Goal: Transaction & Acquisition: Subscribe to service/newsletter

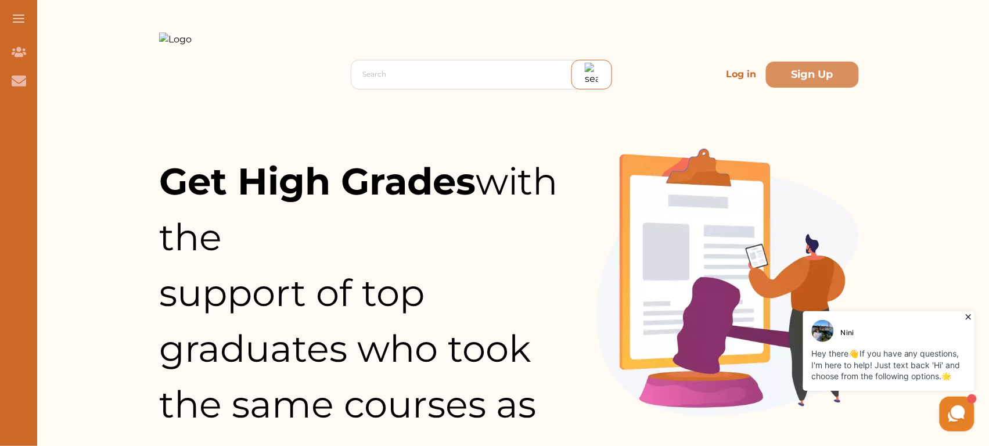
click at [741, 71] on p "Log in" at bounding box center [741, 74] width 39 height 23
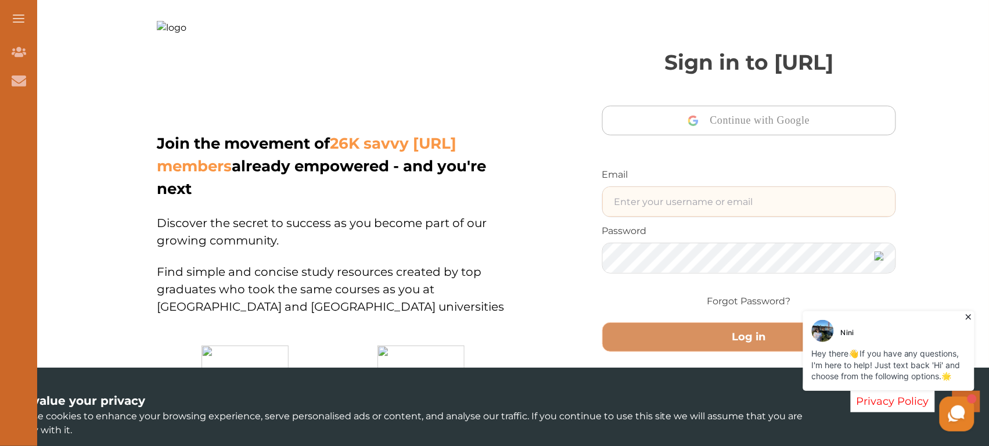
type input "junaid@gmail.com"
click at [697, 202] on input "junaid@gmail.com" at bounding box center [749, 202] width 293 height 30
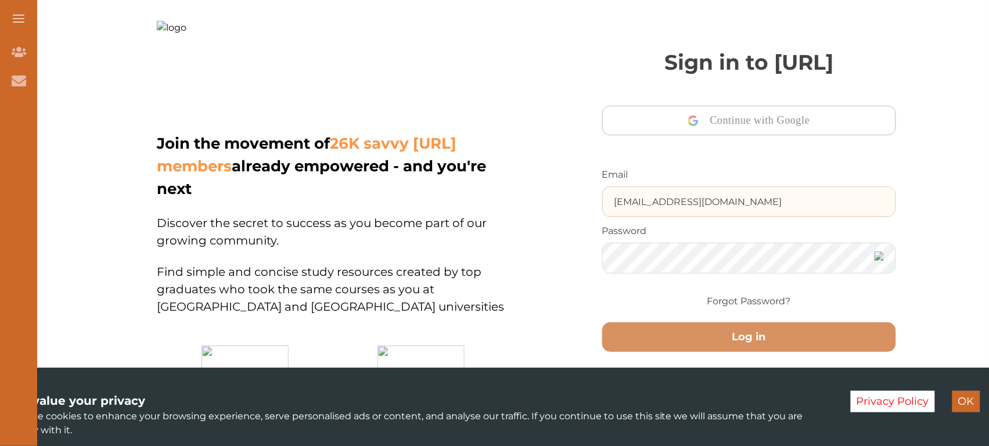
click at [697, 202] on input "junaid@gmail.com" at bounding box center [749, 202] width 293 height 30
type input "ali48293@gmail.com"
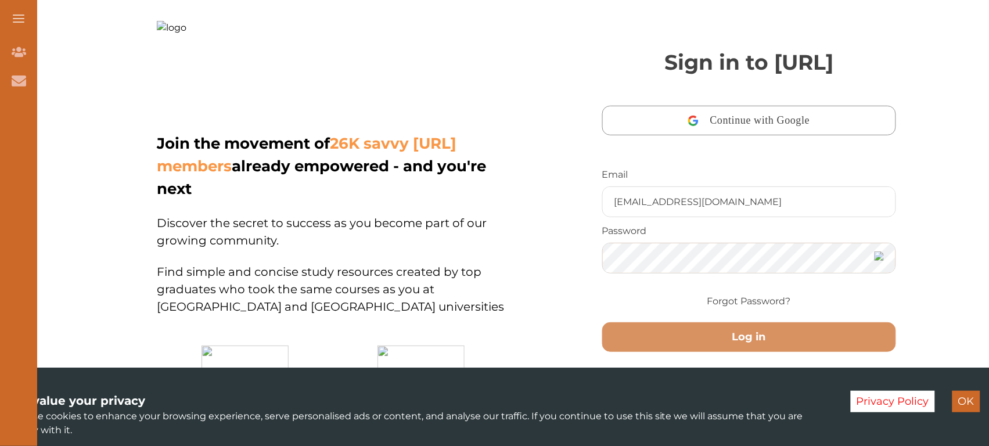
click at [602, 322] on button "Log in" at bounding box center [749, 337] width 294 height 30
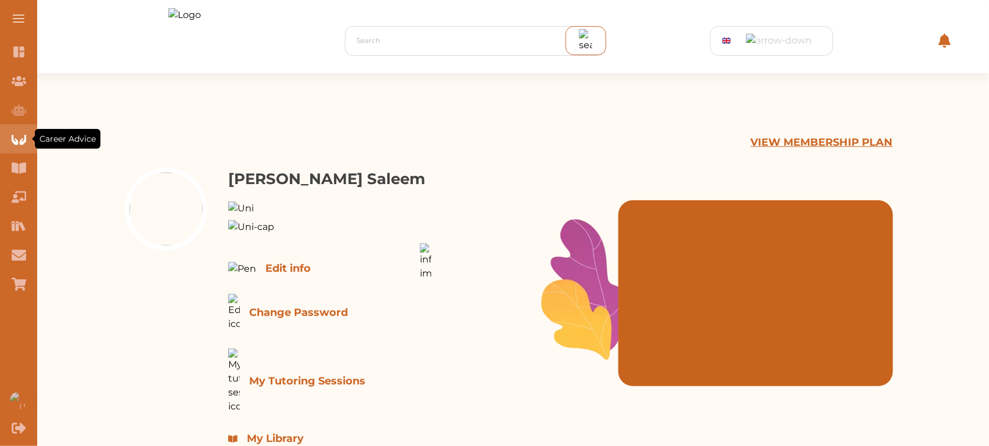
click at [25, 146] on icon "Career Advice" at bounding box center [19, 139] width 15 height 15
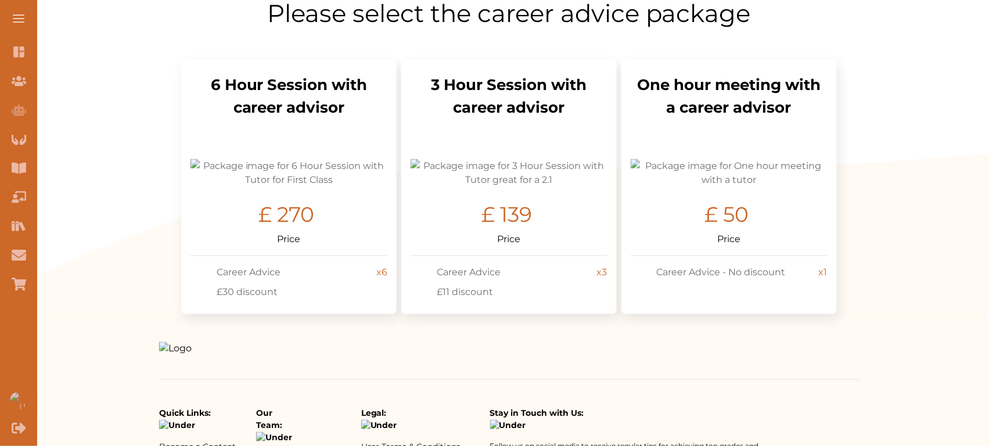
scroll to position [228, 0]
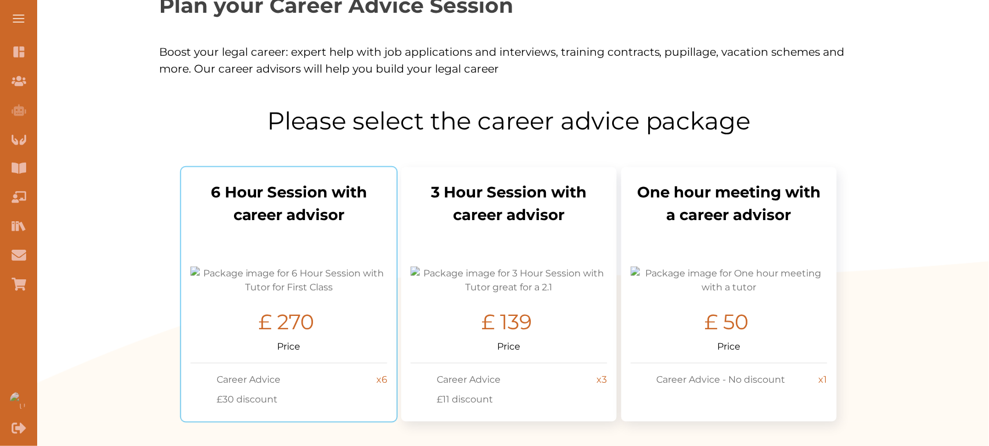
click at [300, 291] on img "Select package: 6 Hour Session with Tutor for First Class" at bounding box center [288, 281] width 197 height 28
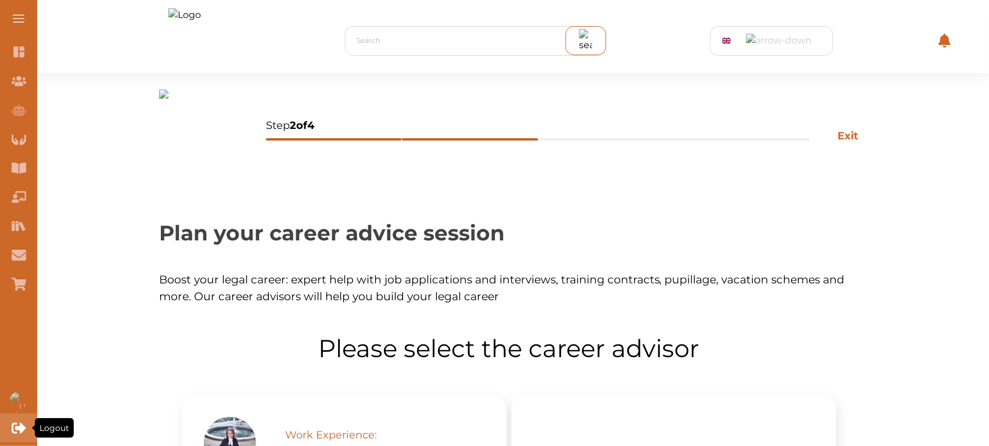
click at [10, 428] on div "Logout" at bounding box center [18, 427] width 37 height 29
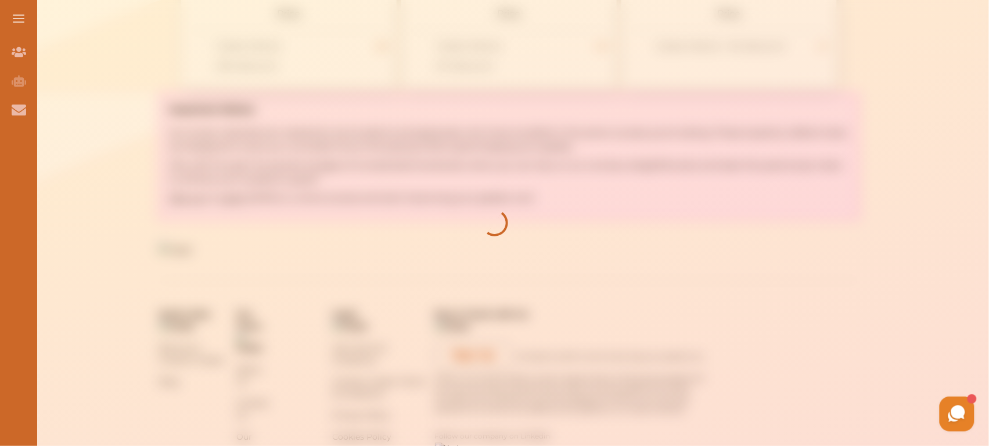
scroll to position [635, 0]
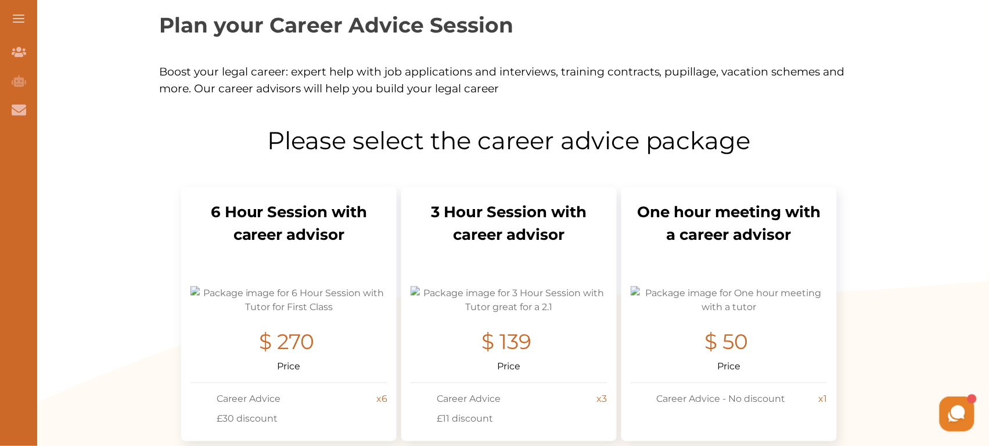
scroll to position [271, 0]
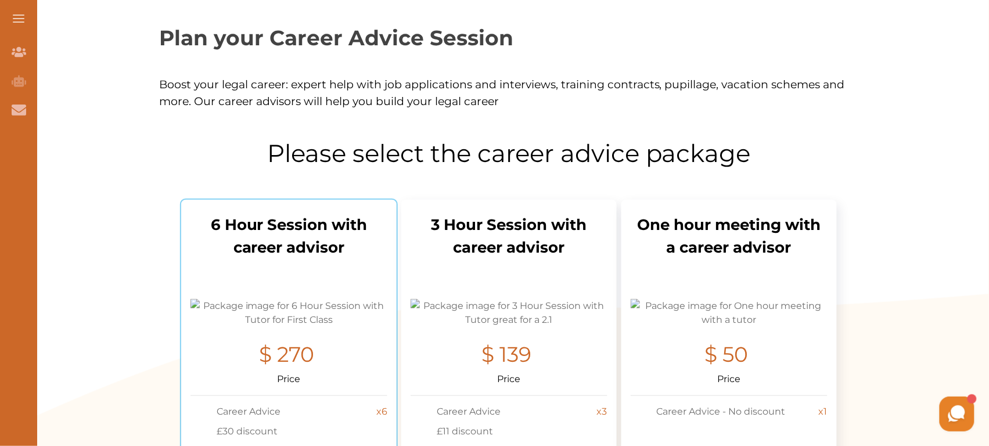
click at [315, 292] on h1 "6 Hour Session with career advisor" at bounding box center [288, 253] width 197 height 78
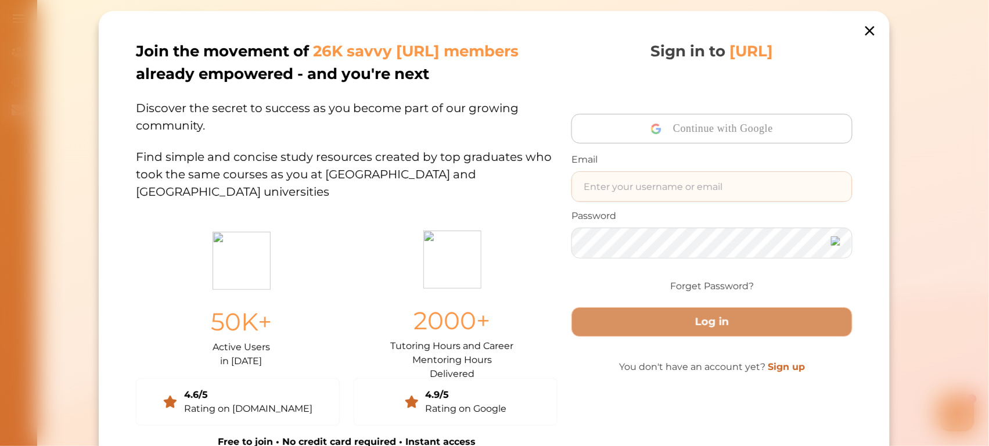
type input "junaid@gmail.com"
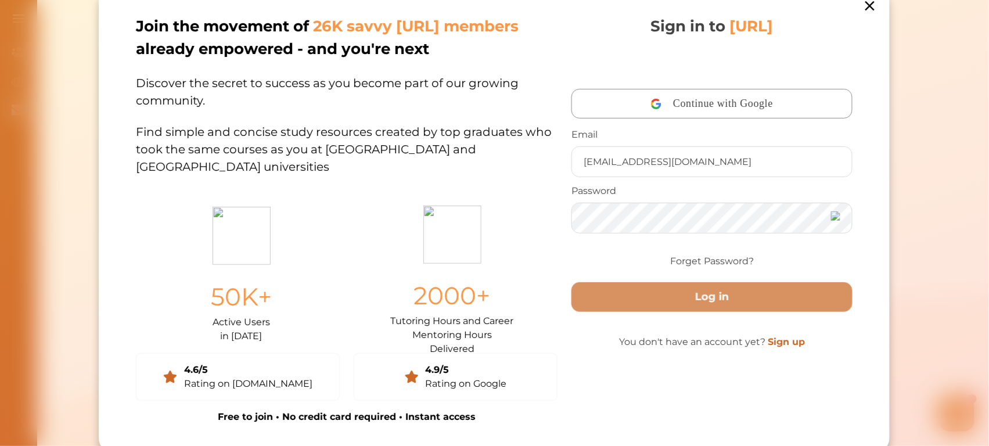
click at [871, 9] on icon at bounding box center [870, 6] width 16 height 16
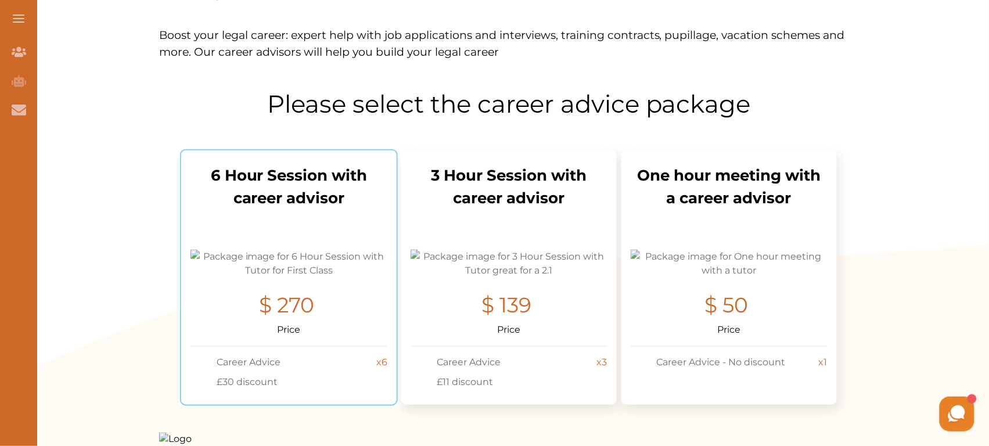
scroll to position [323, 0]
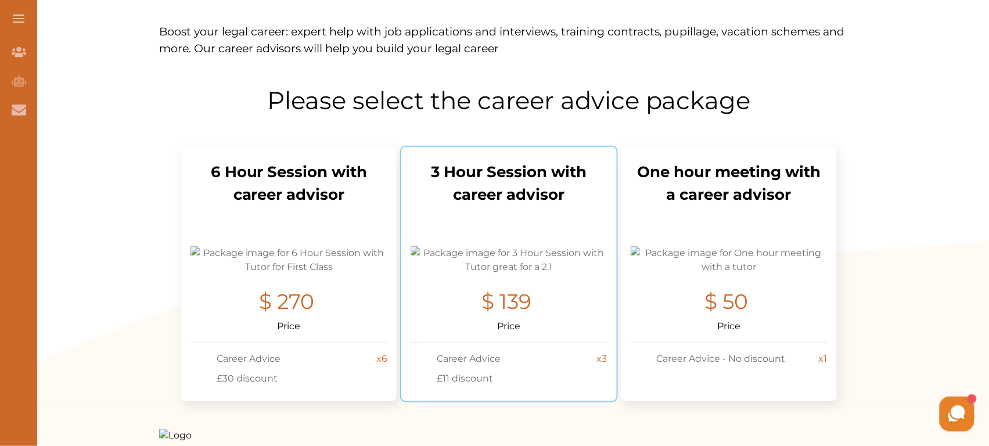
click at [580, 274] on div "Select package: 3 Hour Session with Tutor great for a 2.1" at bounding box center [509, 260] width 197 height 28
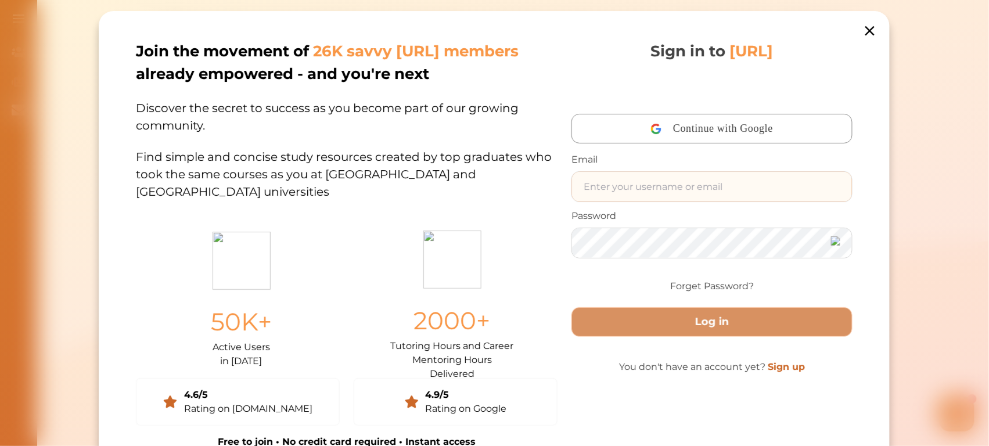
type input "junaid@gmail.com"
click at [869, 34] on icon at bounding box center [870, 31] width 16 height 16
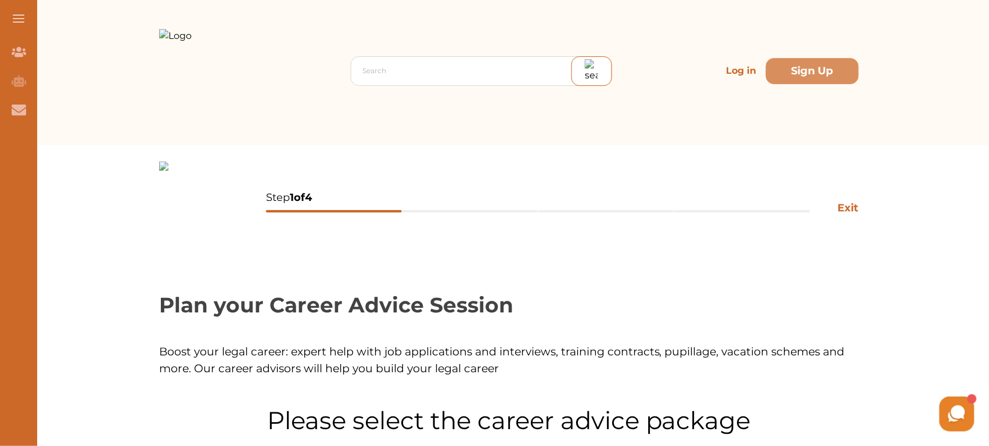
scroll to position [0, 0]
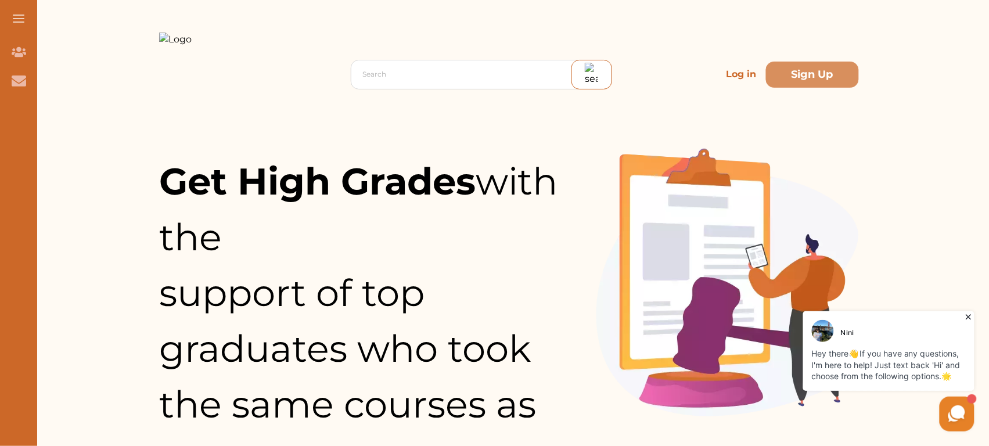
click at [727, 75] on p "Log in" at bounding box center [741, 74] width 39 height 23
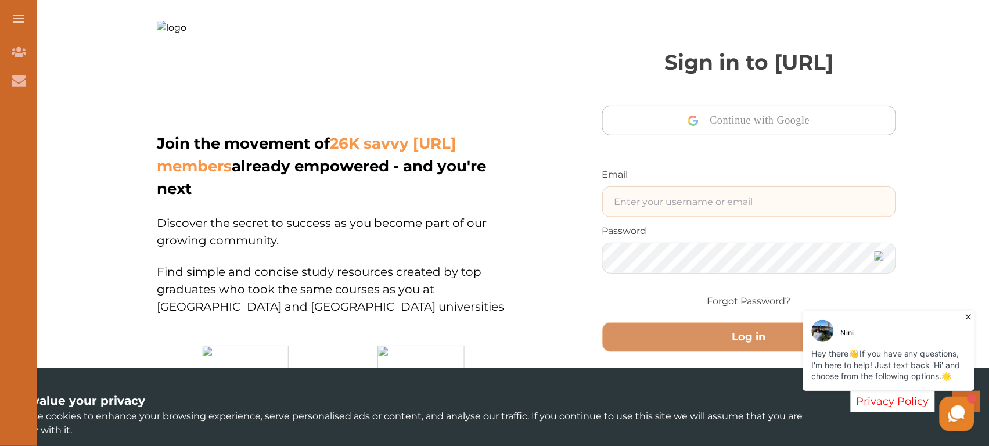
type input "junaid@gmail.com"
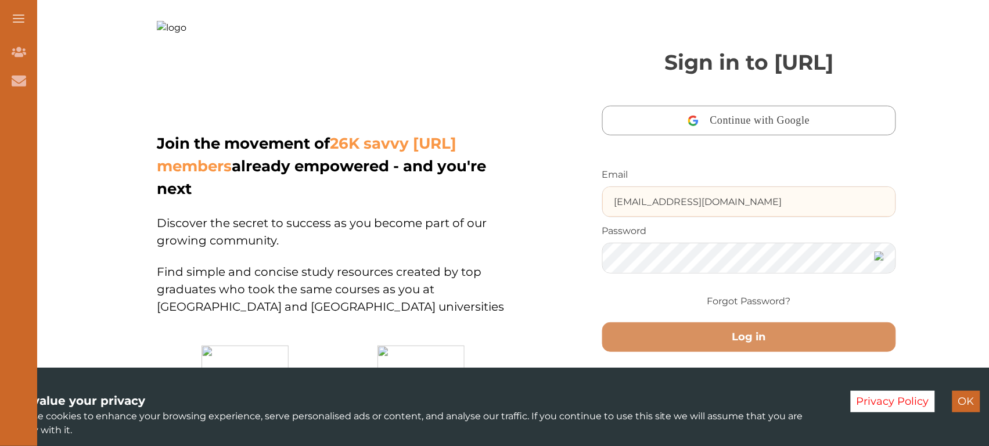
click at [697, 199] on input "junaid@gmail.com" at bounding box center [749, 202] width 293 height 30
type input "ali48293@gmail.com"
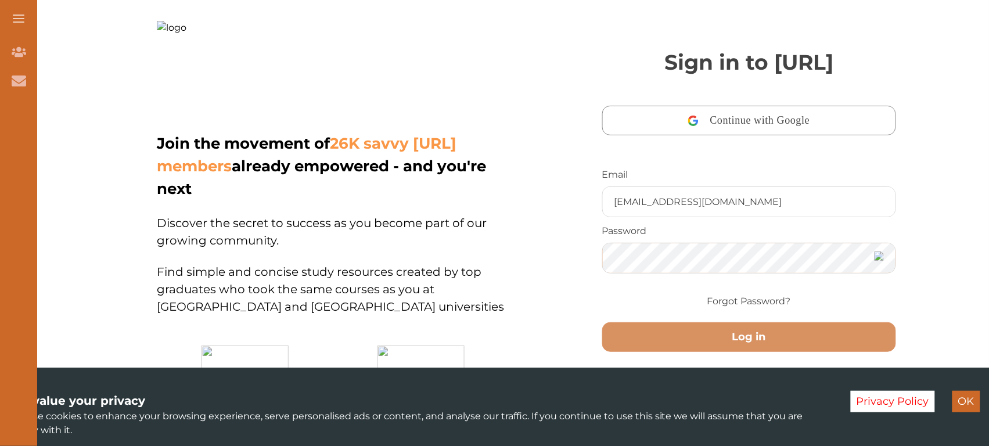
click at [602, 322] on button "Log in" at bounding box center [749, 337] width 294 height 30
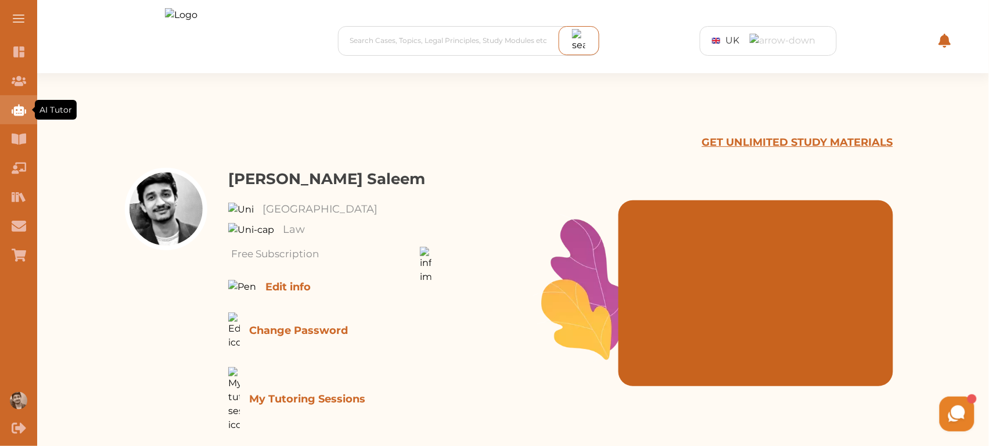
click at [30, 103] on div "AI Tutor (Beta)" at bounding box center [18, 109] width 37 height 29
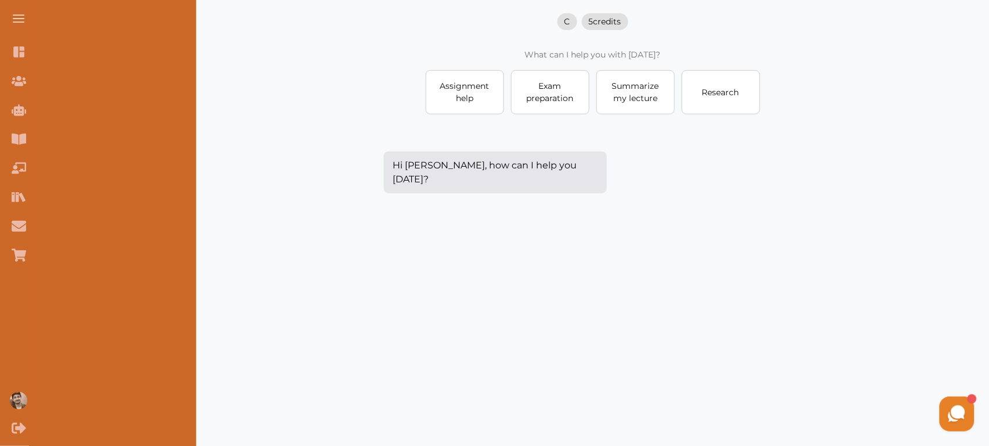
scroll to position [285, 0]
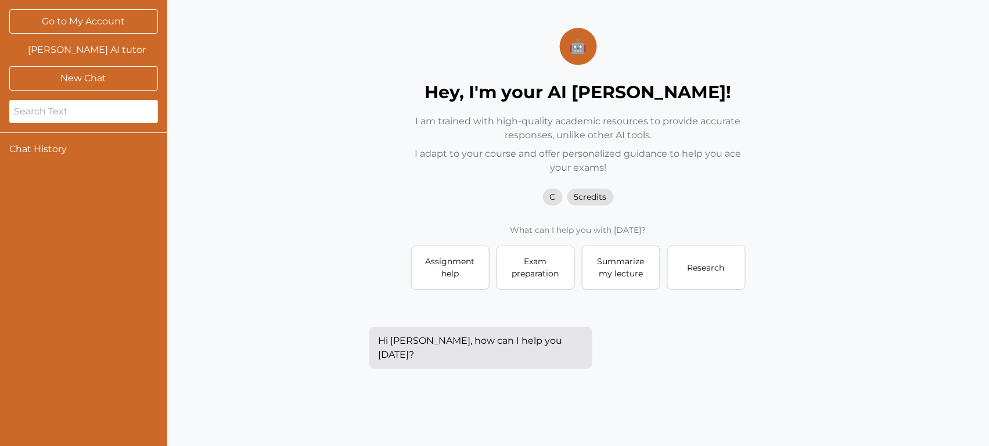
click at [587, 196] on span "5 credits" at bounding box center [590, 197] width 46 height 17
click at [546, 193] on span "C" at bounding box center [553, 197] width 20 height 17
click at [572, 233] on p "What can I help you with [DATE]?" at bounding box center [578, 230] width 335 height 12
click at [607, 192] on span "5 credits" at bounding box center [590, 197] width 46 height 17
click at [593, 193] on span "5 credits" at bounding box center [590, 197] width 46 height 17
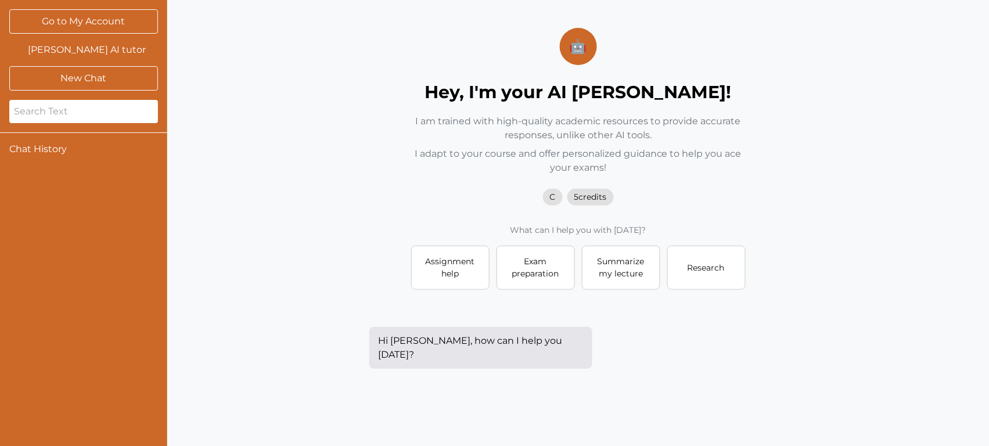
click at [593, 193] on span "5 credits" at bounding box center [590, 197] width 46 height 17
click at [122, 82] on button "New Chat" at bounding box center [83, 78] width 149 height 24
click at [85, 76] on button "New Chat" at bounding box center [83, 78] width 149 height 24
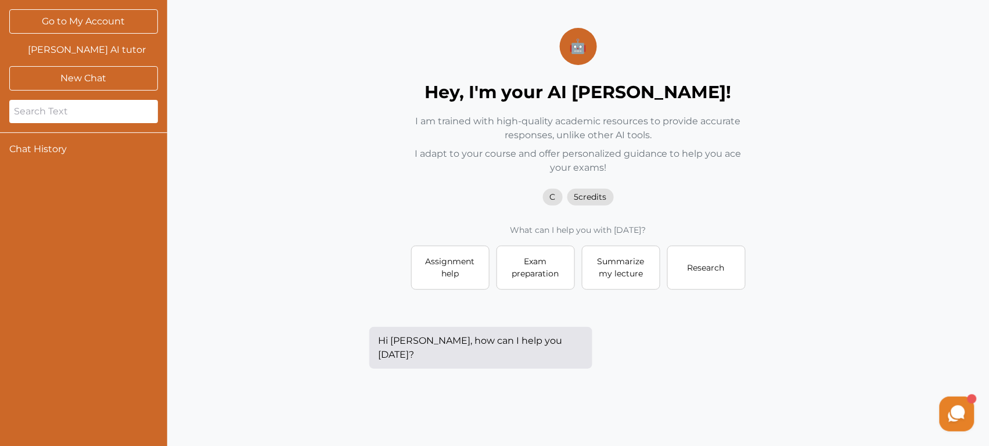
click at [105, 17] on button "Go to My Account" at bounding box center [83, 21] width 149 height 24
click at [76, 31] on button "Go to My Account" at bounding box center [83, 21] width 149 height 24
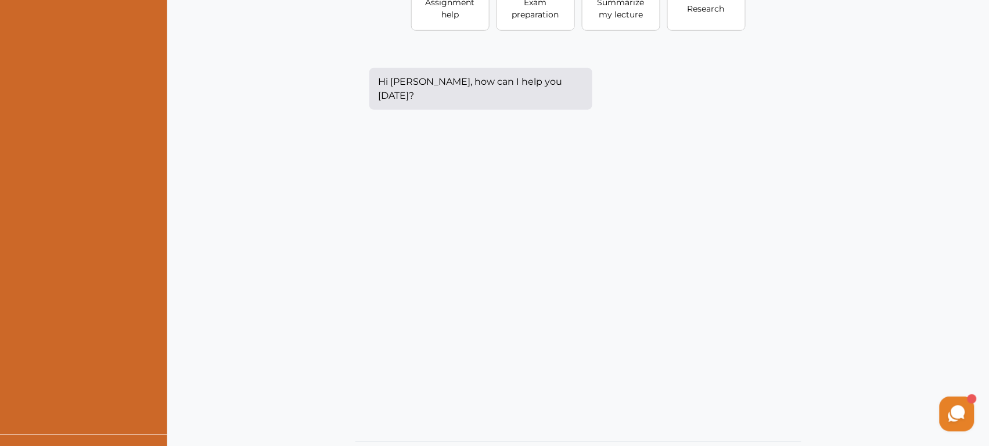
scroll to position [318, 0]
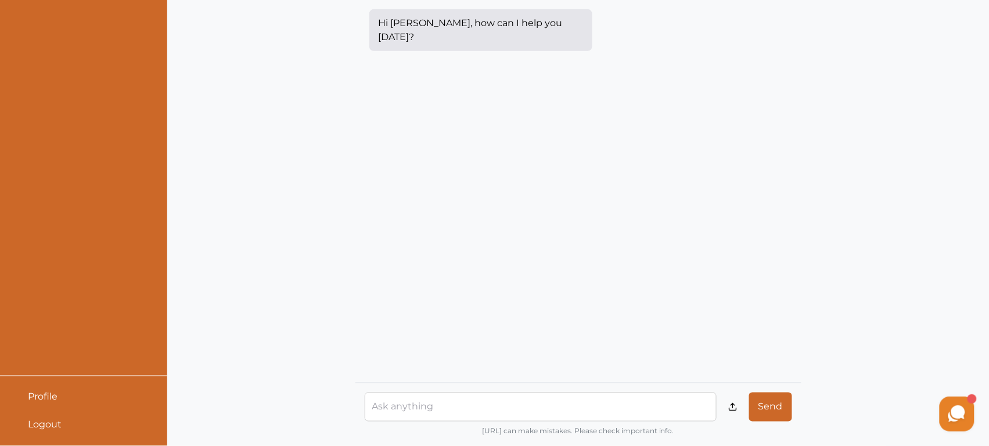
click at [17, 401] on div at bounding box center [18, 397] width 9 height 9
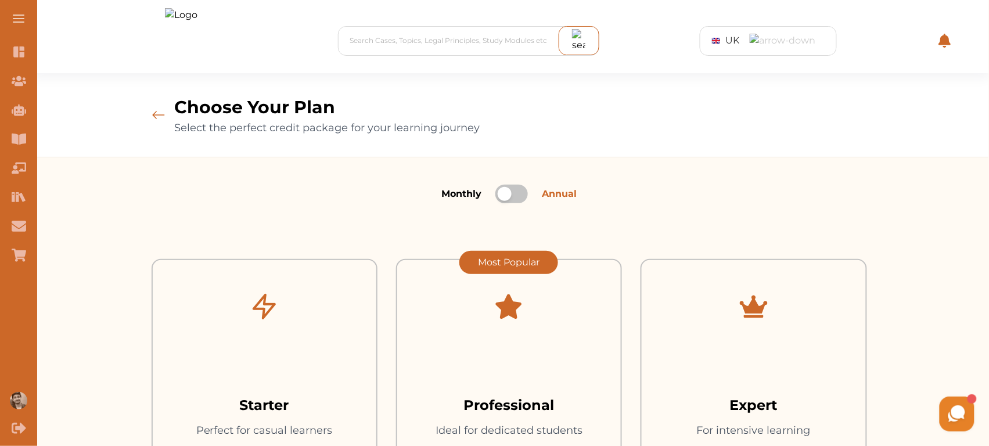
click at [512, 193] on div at bounding box center [511, 194] width 33 height 19
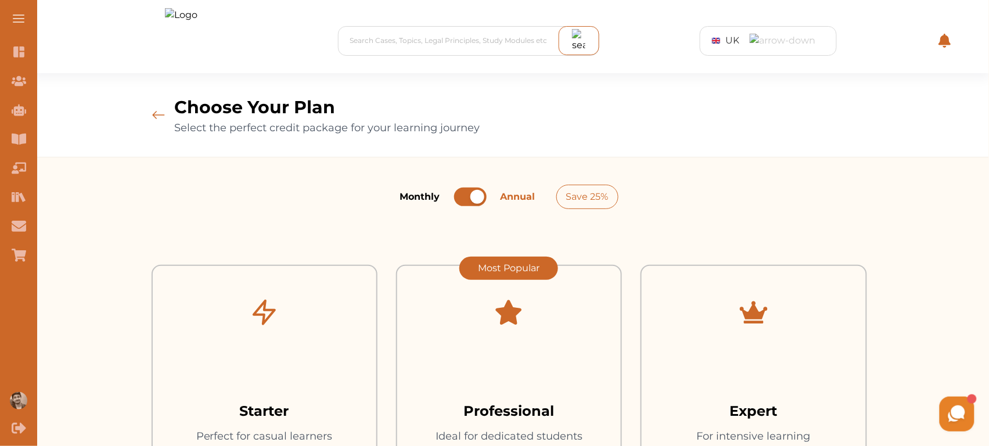
click at [588, 204] on div "Save 25%" at bounding box center [587, 197] width 62 height 24
click at [471, 193] on div at bounding box center [477, 197] width 14 height 14
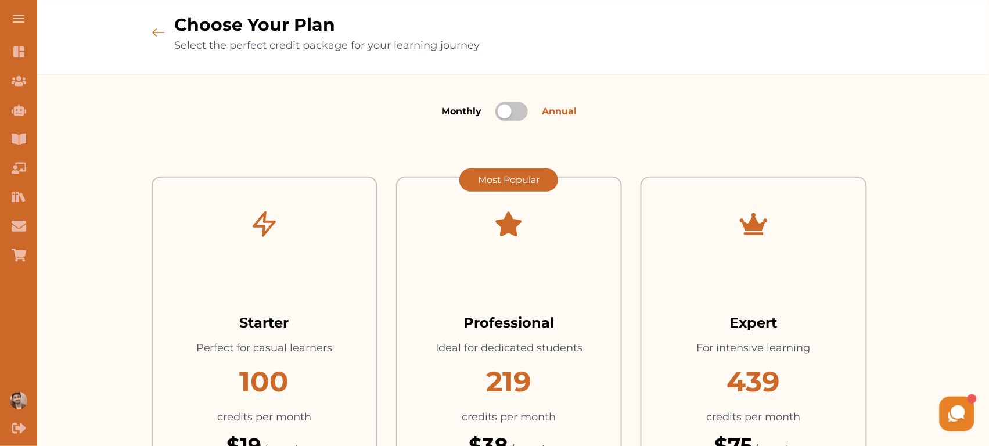
scroll to position [83, 0]
click at [517, 178] on div "Most Popular" at bounding box center [508, 179] width 99 height 23
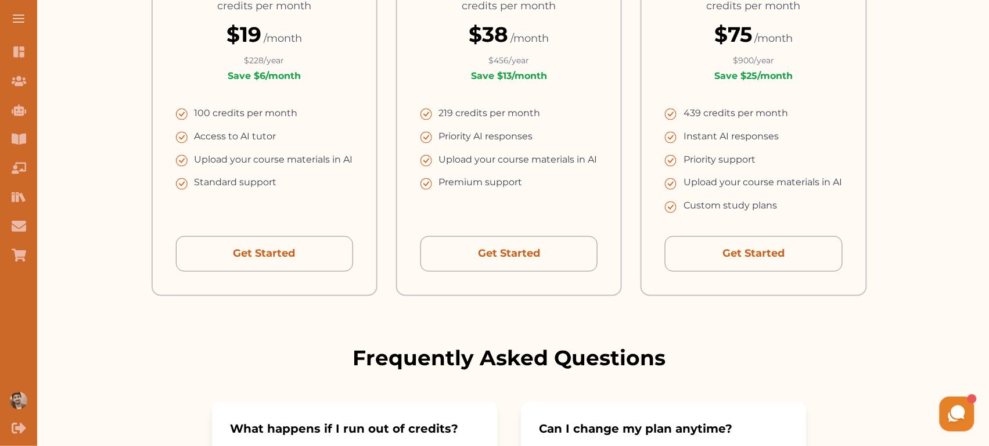
scroll to position [472, 0]
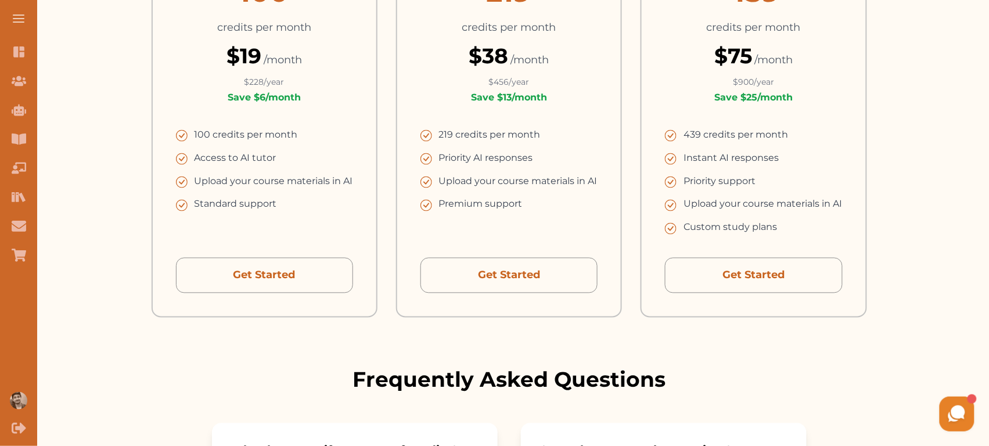
click at [490, 251] on div "Most Popular Professional Ideal for dedicated students 219 credits per month $ …" at bounding box center [509, 52] width 226 height 531
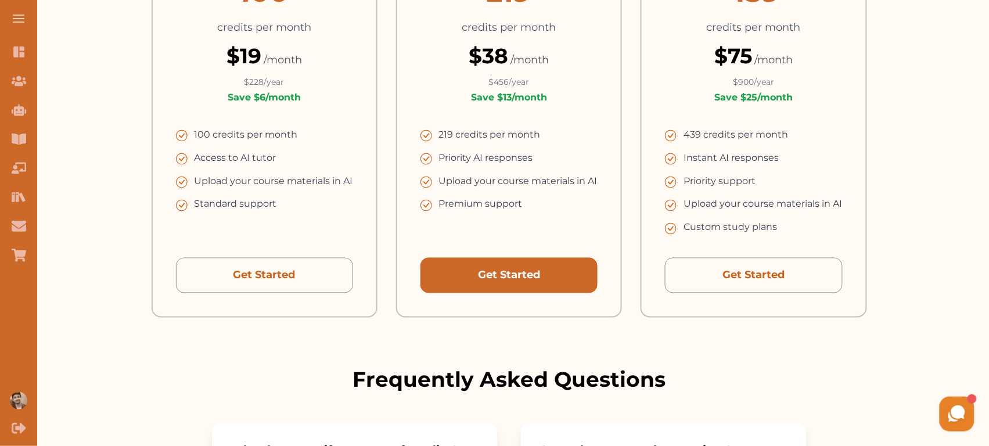
click at [472, 276] on button "Get Started" at bounding box center [508, 275] width 177 height 35
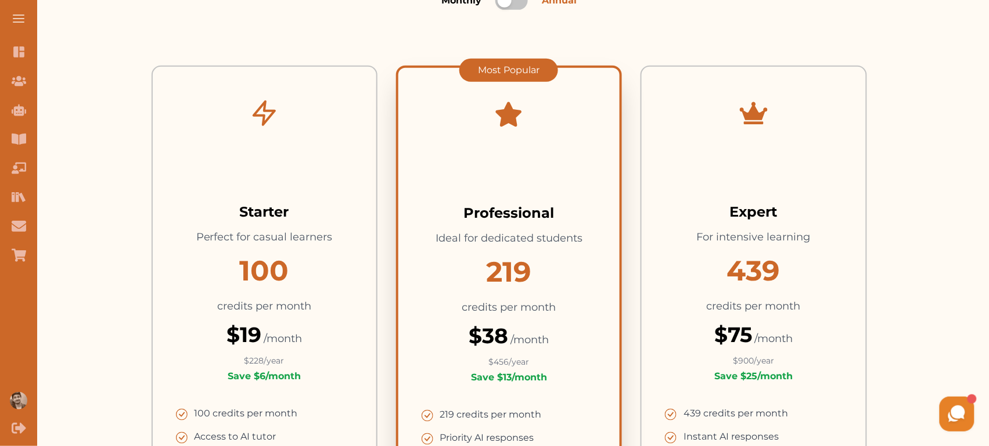
scroll to position [98, 0]
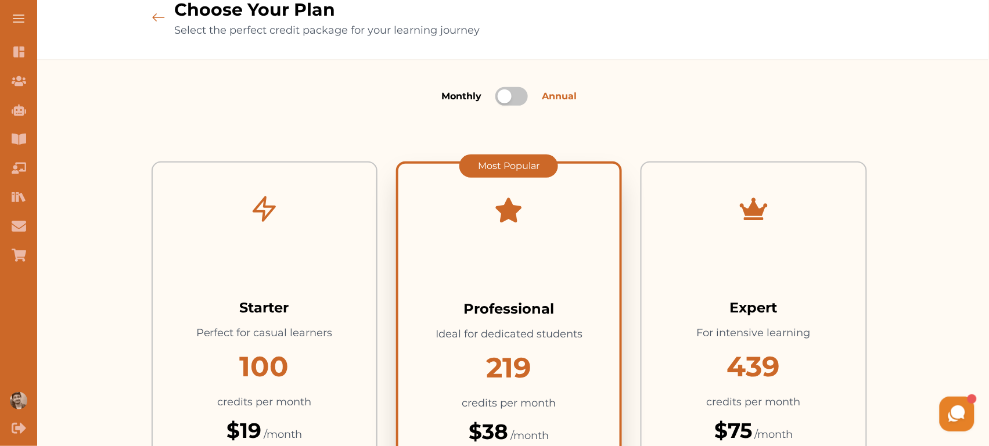
click at [157, 25] on icon at bounding box center [159, 18] width 14 height 56
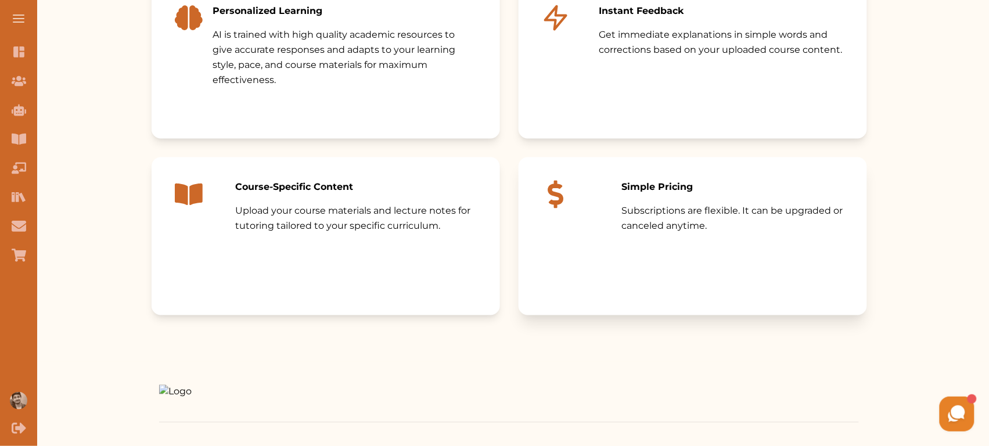
click at [619, 222] on div at bounding box center [582, 237] width 80 height 112
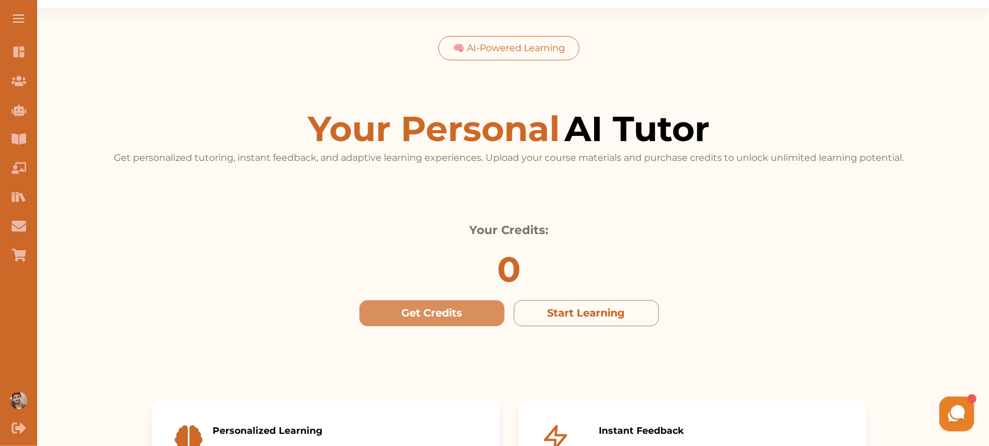
scroll to position [64, 0]
